Goal: Task Accomplishment & Management: Complete application form

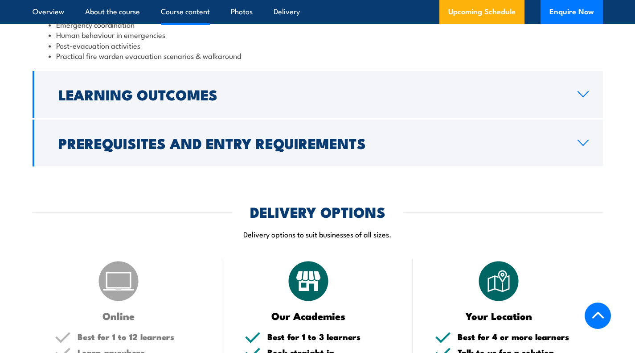
scroll to position [1117, 0]
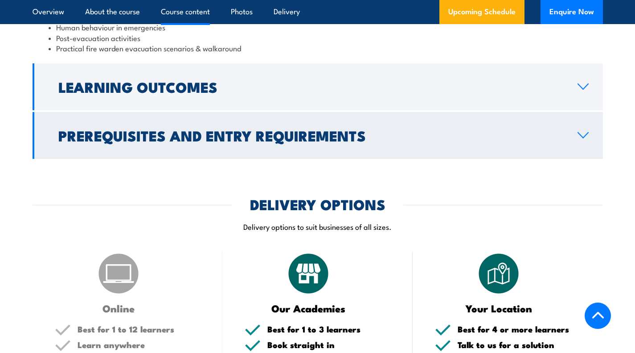
click at [583, 140] on link "Prerequisites and Entry Requirements" at bounding box center [318, 135] width 571 height 47
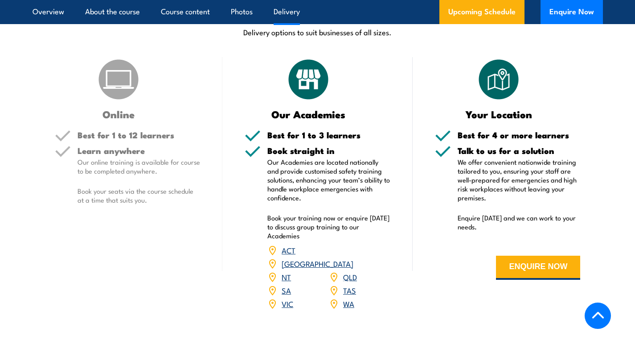
scroll to position [1130, 0]
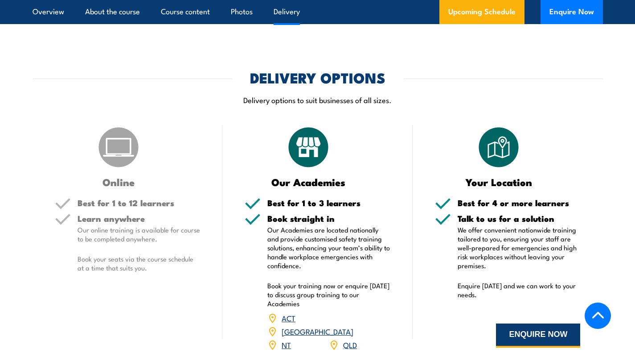
click at [521, 328] on button "ENQUIRE NOW" at bounding box center [538, 335] width 84 height 24
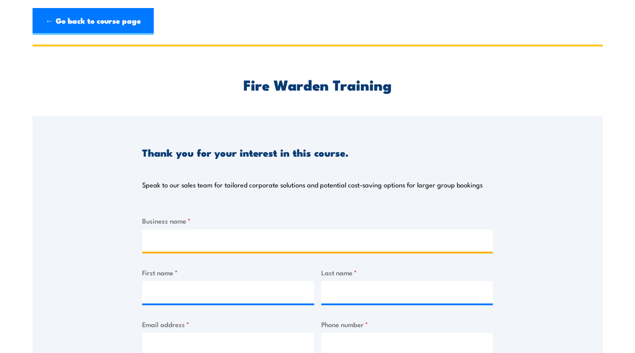
click at [197, 236] on input "Business name *" at bounding box center [317, 240] width 351 height 22
type input "Bundaberg Fruit and Vegetable Growers Ltd"
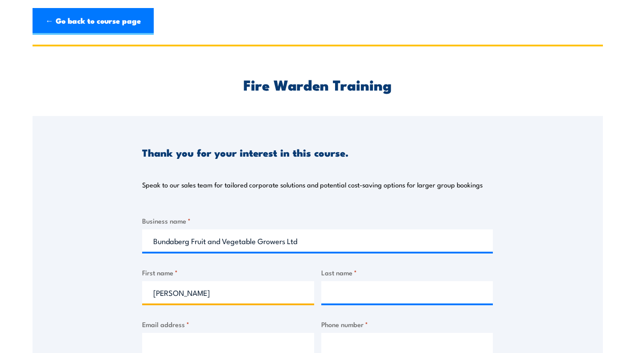
type input "[PERSON_NAME]"
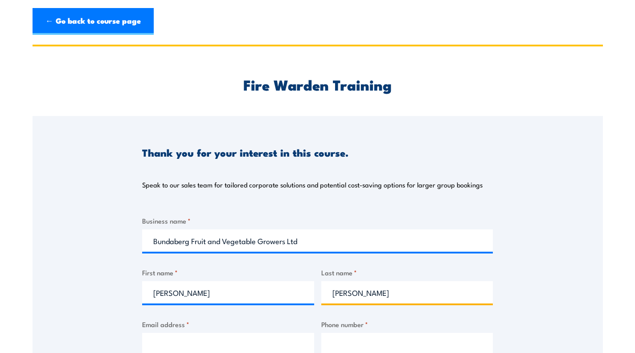
type input "[PERSON_NAME]"
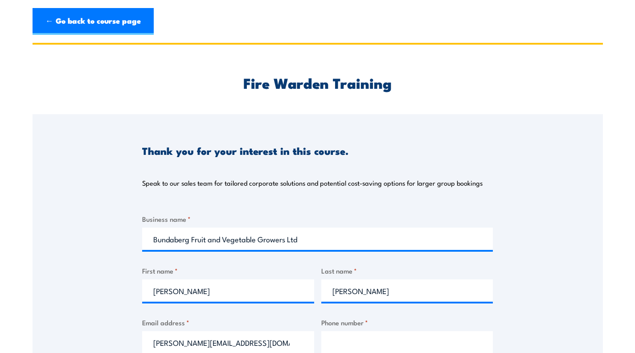
type input "[PERSON_NAME][EMAIL_ADDRESS][DOMAIN_NAME]"
type input "0488533801"
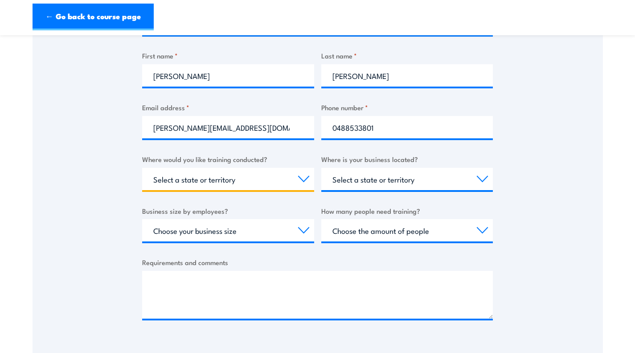
scroll to position [219, 0]
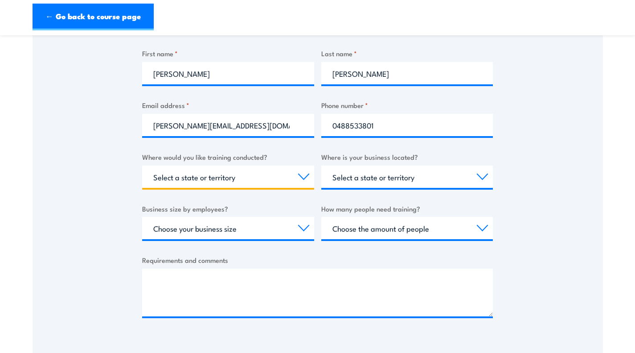
click at [299, 177] on select "Select a state or territory Nationally - multiple locations [GEOGRAPHIC_DATA] […" at bounding box center [228, 176] width 172 height 22
select select "QLD"
click at [142, 165] on select "Select a state or territory Nationally - multiple locations [GEOGRAPHIC_DATA] […" at bounding box center [228, 176] width 172 height 22
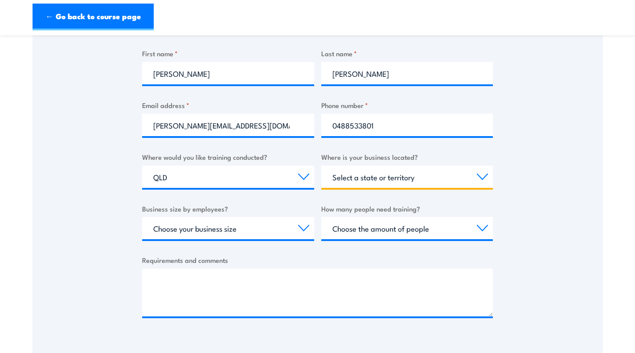
click at [481, 177] on select "Select a state or territory [GEOGRAPHIC_DATA] [GEOGRAPHIC_DATA] [GEOGRAPHIC_DAT…" at bounding box center [407, 176] width 172 height 22
select select "QLD"
click at [321, 165] on select "Select a state or territory [GEOGRAPHIC_DATA] [GEOGRAPHIC_DATA] [GEOGRAPHIC_DAT…" at bounding box center [407, 176] width 172 height 22
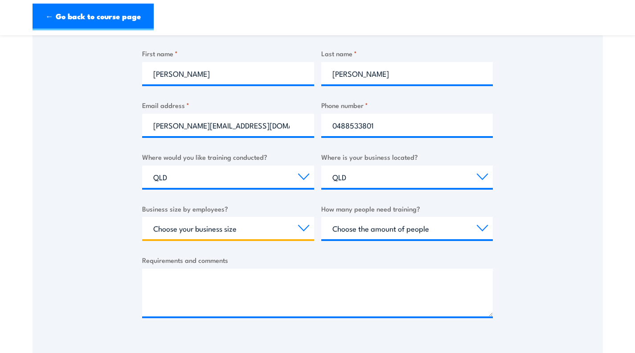
click at [300, 230] on select "Choose your business size 1 to 19 20 to 199 200+" at bounding box center [228, 228] width 172 height 22
select select "20 to 199"
click at [142, 217] on select "Choose your business size 1 to 19 20 to 199 200+" at bounding box center [228, 228] width 172 height 22
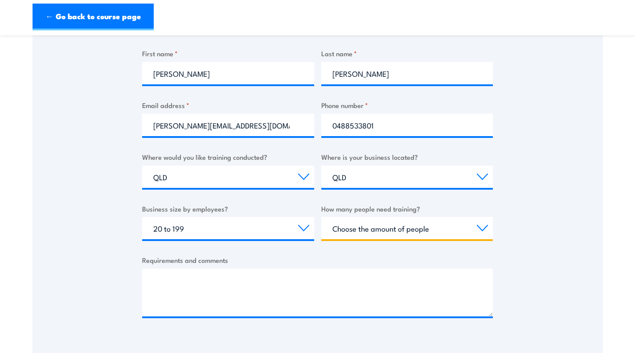
click at [483, 230] on select "Choose the amount of people 1 to 4 5 to 19 20+" at bounding box center [407, 228] width 172 height 22
select select "20+"
click at [321, 217] on select "Choose the amount of people 1 to 4 5 to 19 20+" at bounding box center [407, 228] width 172 height 22
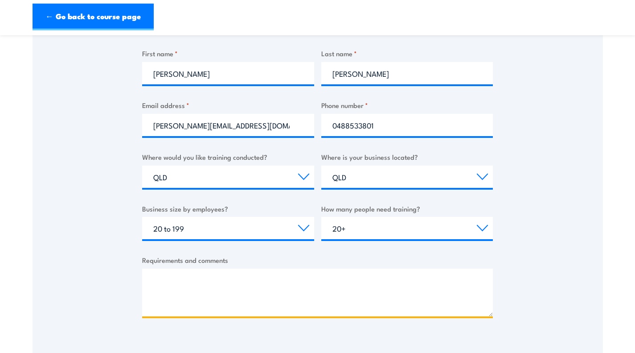
click at [347, 283] on textarea "Requirements and comments" at bounding box center [317, 292] width 351 height 48
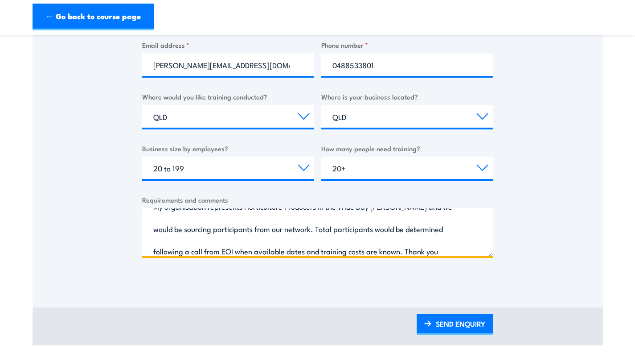
scroll to position [284, 0]
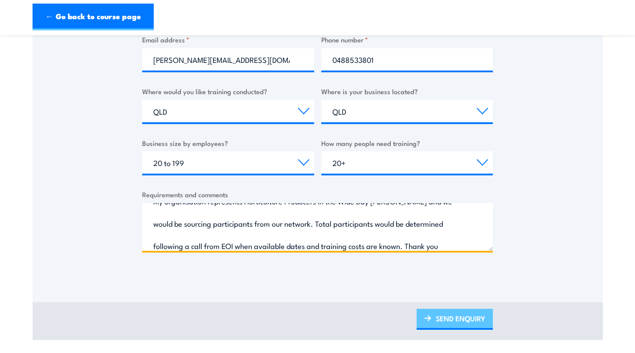
type textarea "Good Morning, I am looking for quotes to deliver fire warden training in [GEOGR…"
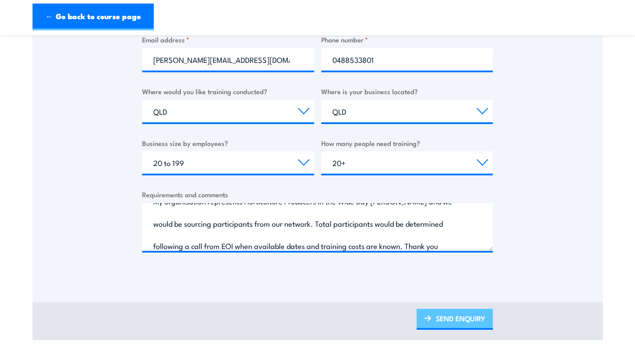
click at [460, 320] on link "SEND ENQUIRY" at bounding box center [455, 319] width 76 height 21
click at [455, 315] on link "SEND ENQUIRY" at bounding box center [455, 319] width 76 height 21
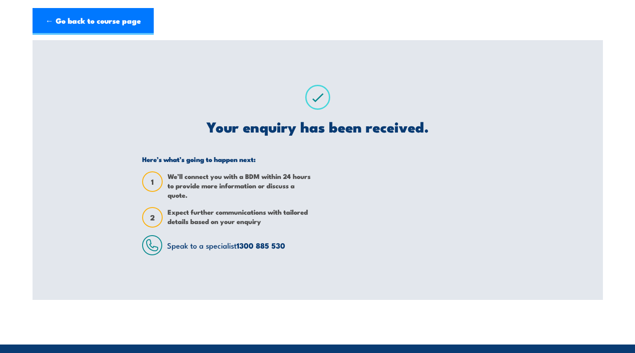
scroll to position [0, 0]
